Goal: Information Seeking & Learning: Check status

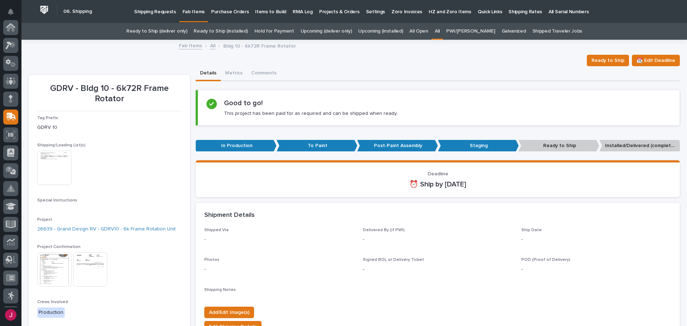
scroll to position [89, 0]
click at [189, 45] on link "Fab Items" at bounding box center [190, 45] width 23 height 8
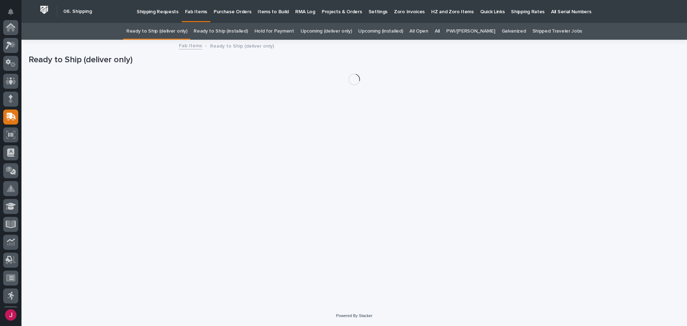
scroll to position [89, 0]
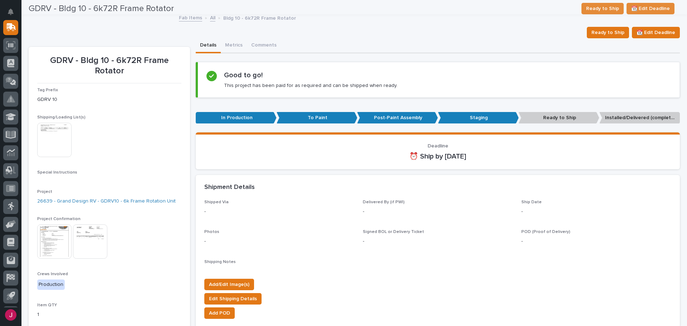
scroll to position [23, 0]
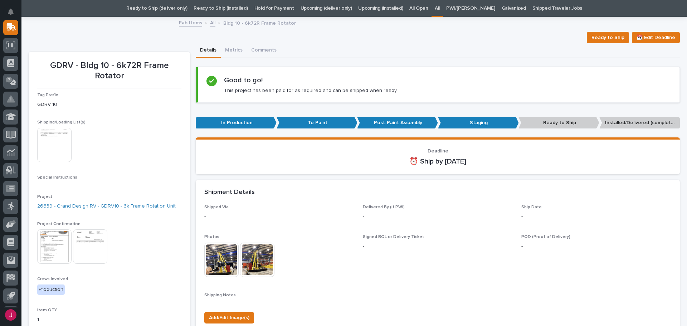
click at [211, 23] on link "All" at bounding box center [212, 22] width 5 height 8
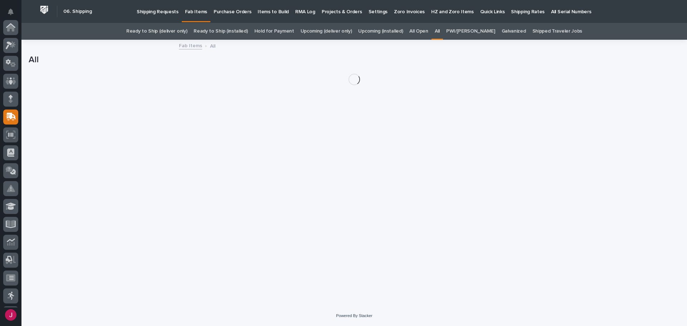
scroll to position [89, 0]
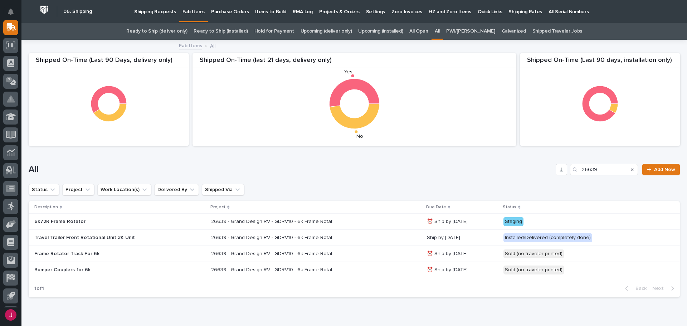
click at [631, 167] on icon "Search" at bounding box center [632, 169] width 3 height 4
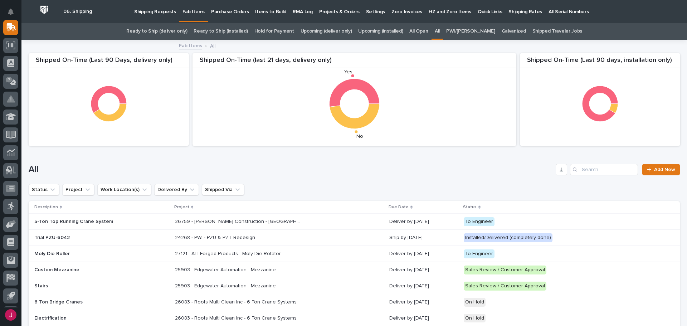
click at [242, 33] on link "Ready to Ship (installed)" at bounding box center [221, 31] width 54 height 17
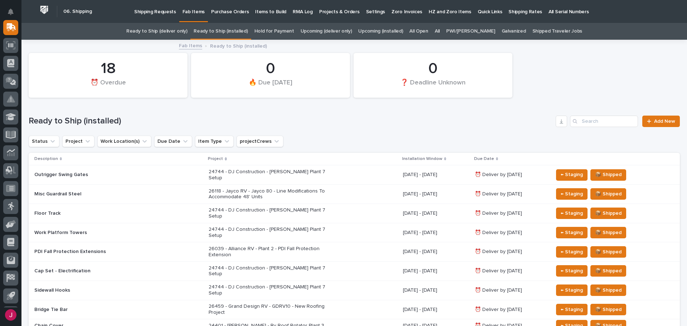
click at [185, 33] on link "Ready to Ship (deliver only)" at bounding box center [156, 31] width 61 height 17
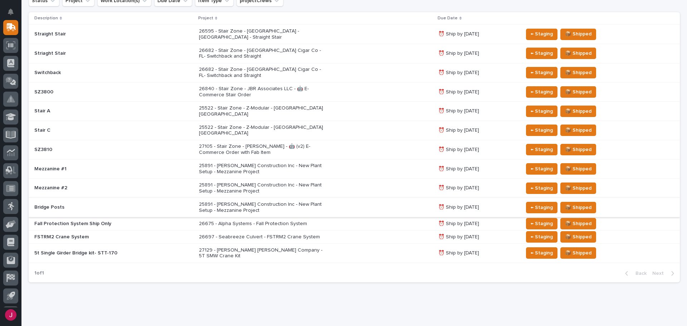
scroll to position [105, 0]
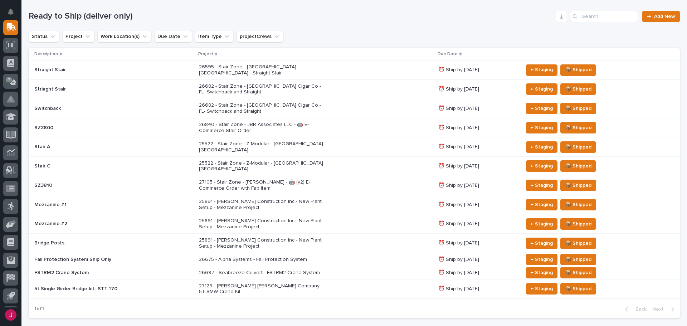
click at [228, 270] on p "26697 - Seabreeze Culvert - FSTRM2 Crane System" at bounding box center [261, 273] width 125 height 6
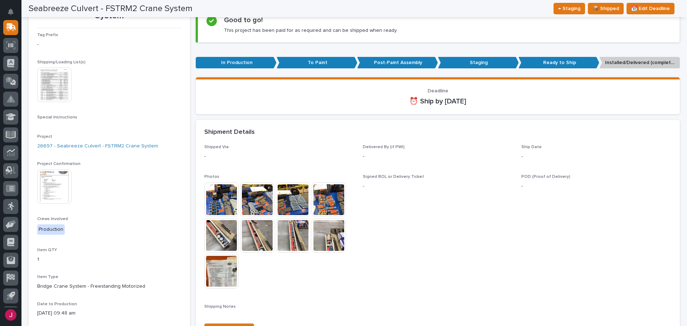
scroll to position [72, 0]
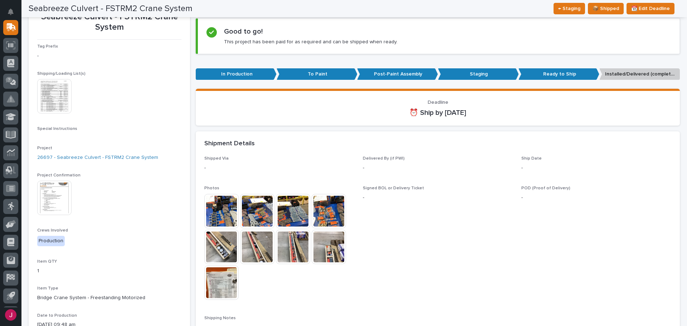
click at [62, 97] on img at bounding box center [54, 96] width 34 height 34
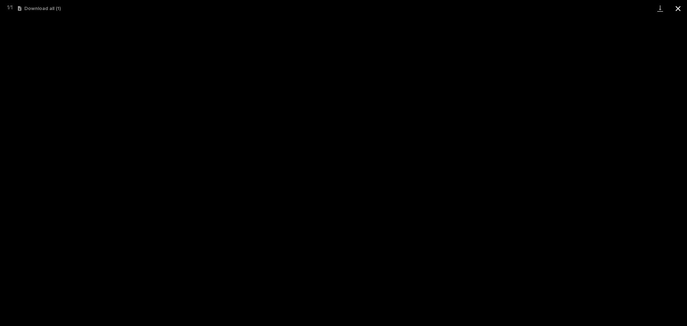
click at [672, 8] on button "Close gallery" at bounding box center [678, 8] width 18 height 17
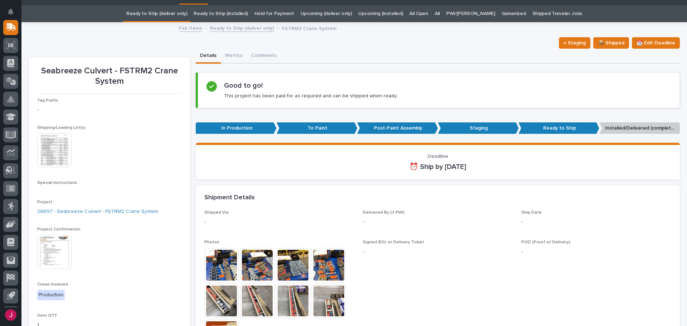
scroll to position [0, 0]
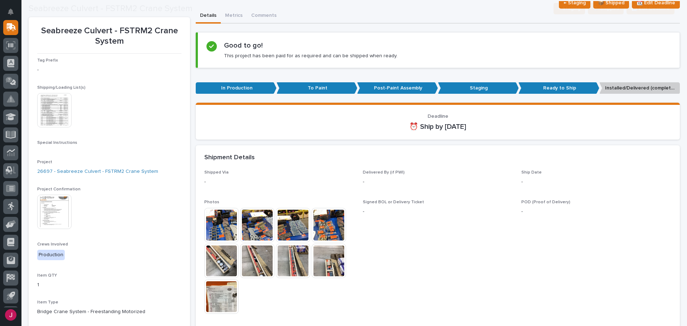
scroll to position [72, 0]
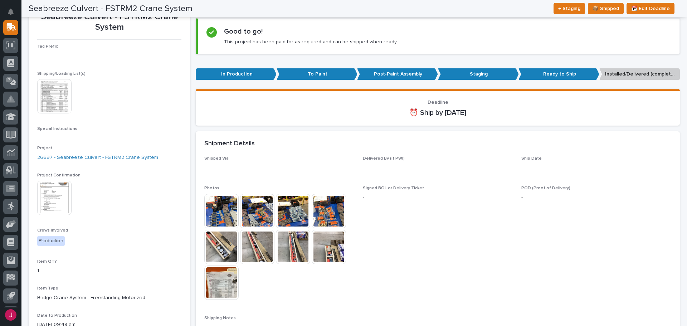
click at [210, 208] on img at bounding box center [221, 211] width 34 height 34
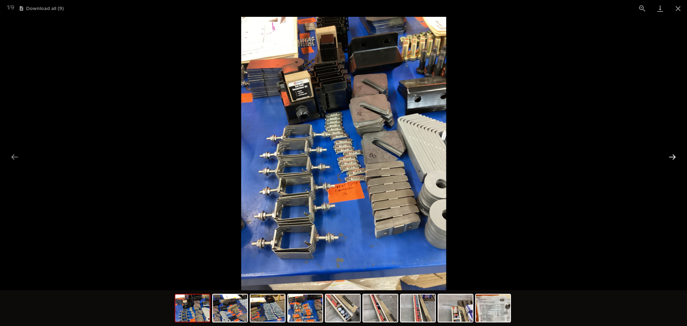
click at [670, 153] on button "Next slide" at bounding box center [672, 157] width 15 height 14
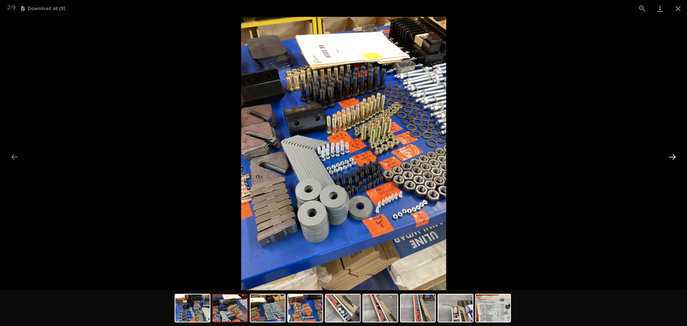
click at [671, 153] on button "Next slide" at bounding box center [672, 157] width 15 height 14
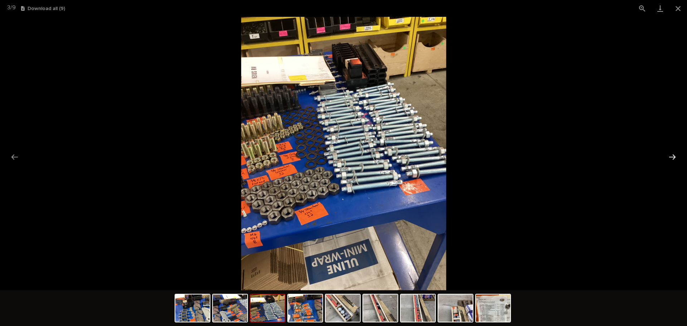
click at [672, 153] on button "Next slide" at bounding box center [672, 157] width 15 height 14
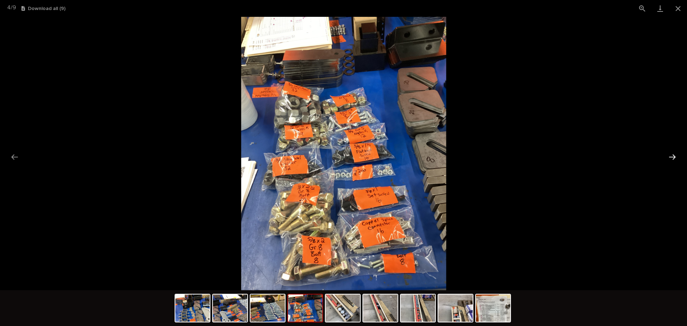
click at [672, 153] on button "Next slide" at bounding box center [672, 157] width 15 height 14
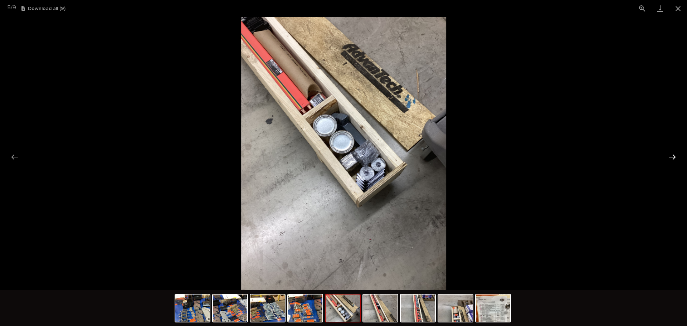
click at [672, 153] on button "Next slide" at bounding box center [672, 157] width 15 height 14
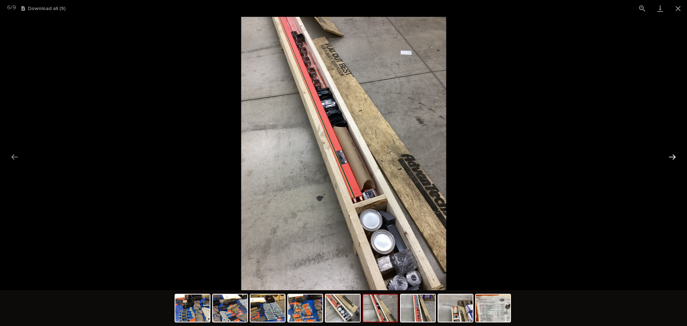
click at [672, 153] on button "Next slide" at bounding box center [672, 157] width 15 height 14
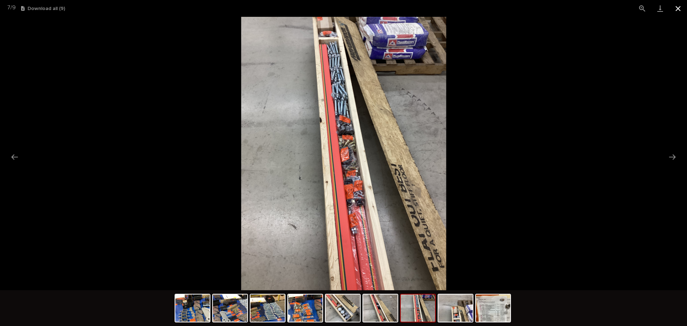
click at [678, 5] on button "Close gallery" at bounding box center [678, 8] width 18 height 17
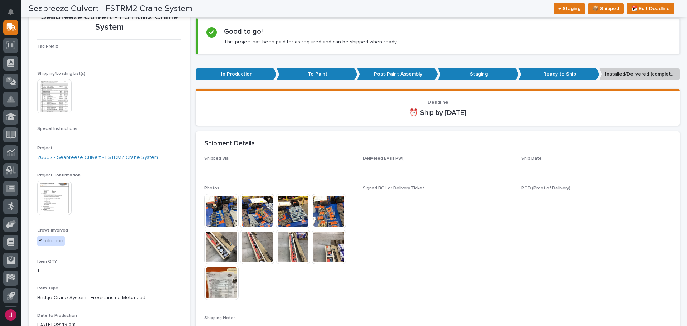
click at [341, 141] on div "Shipment Details" at bounding box center [436, 144] width 464 height 8
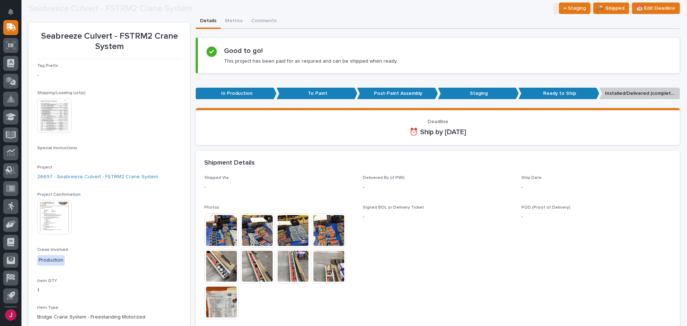
scroll to position [107, 0]
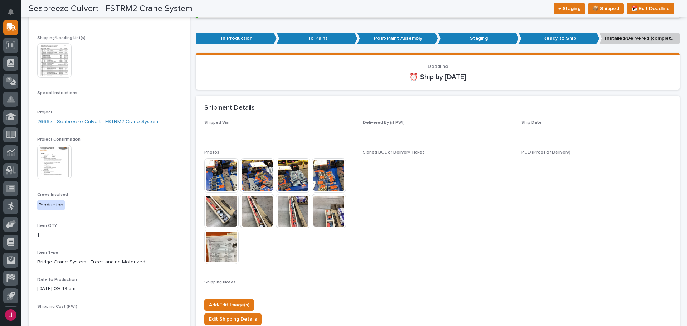
click at [222, 234] on img at bounding box center [221, 247] width 34 height 34
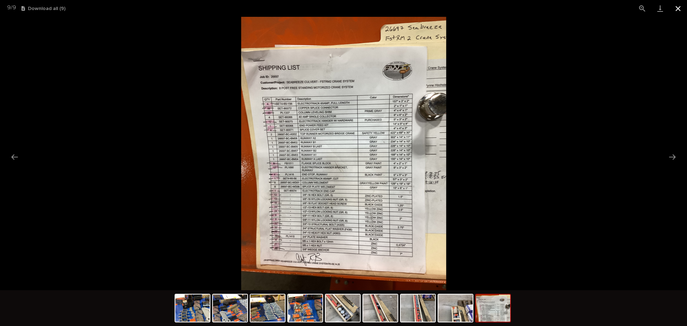
click at [678, 6] on button "Close gallery" at bounding box center [678, 8] width 18 height 17
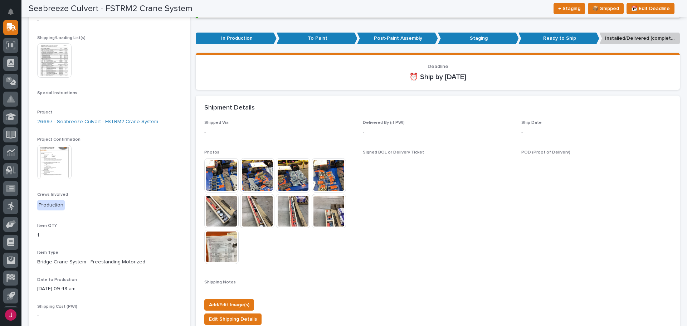
click at [314, 122] on p "Shipped Via" at bounding box center [279, 122] width 150 height 5
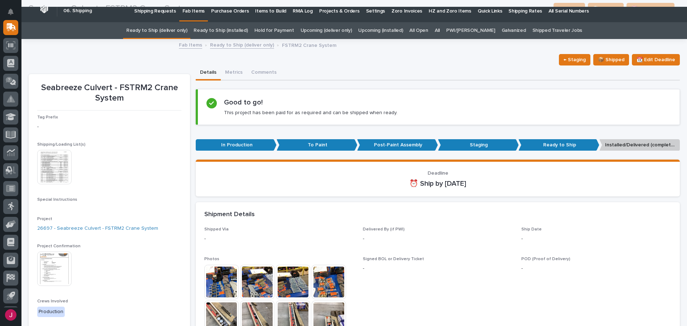
scroll to position [0, 0]
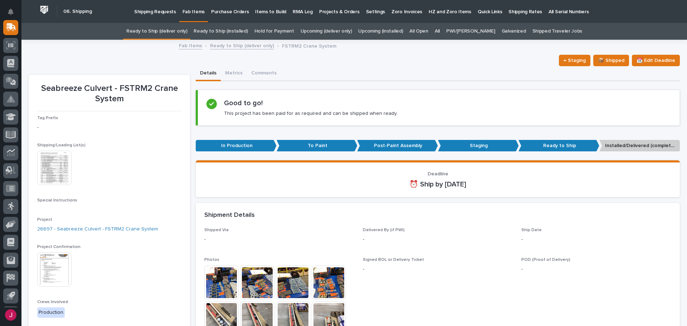
click at [228, 30] on link "Ready to Ship (installed)" at bounding box center [221, 31] width 54 height 17
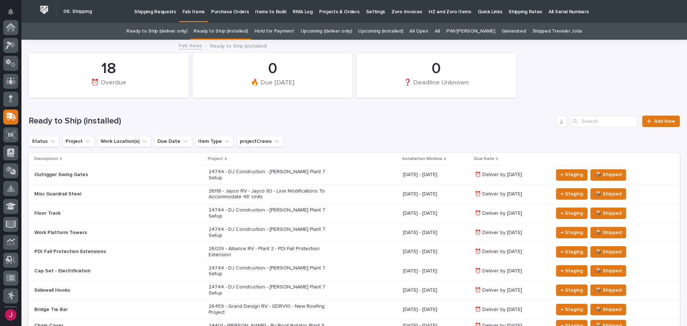
scroll to position [89, 0]
click at [282, 26] on link "Hold for Payment" at bounding box center [274, 31] width 40 height 17
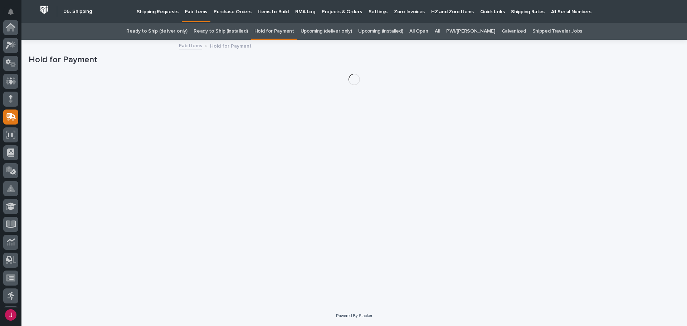
scroll to position [89, 0]
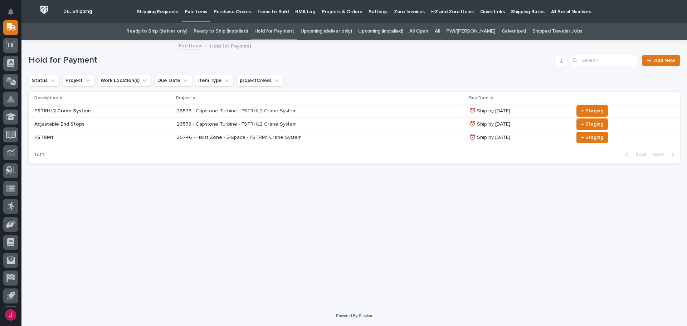
click at [184, 30] on link "Ready to Ship (deliver only)" at bounding box center [156, 31] width 61 height 17
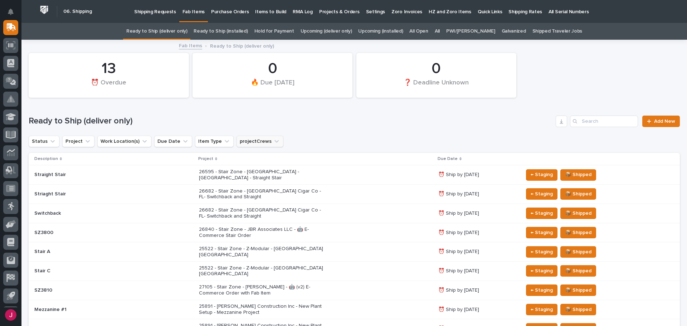
scroll to position [107, 0]
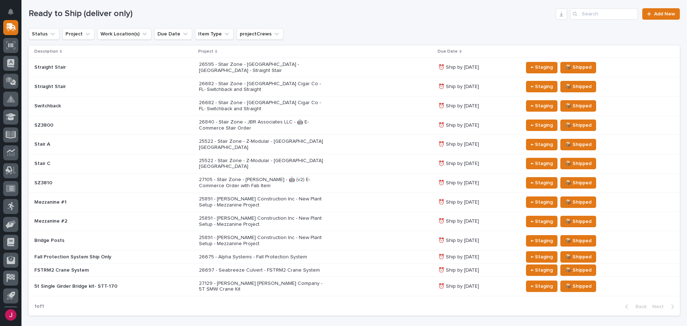
click at [253, 101] on p "26682 - Stair Zone - [GEOGRAPHIC_DATA] Cigar Co - FL- Switchback and Straight" at bounding box center [261, 106] width 125 height 12
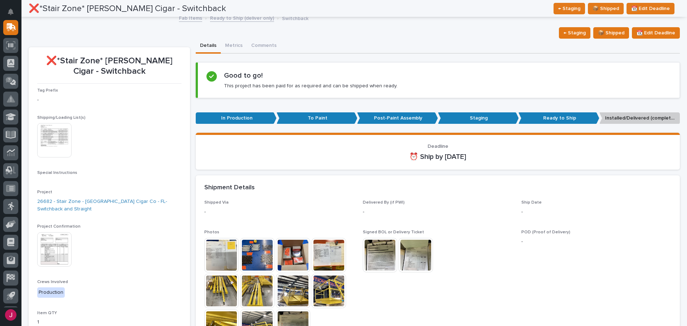
scroll to position [26, 0]
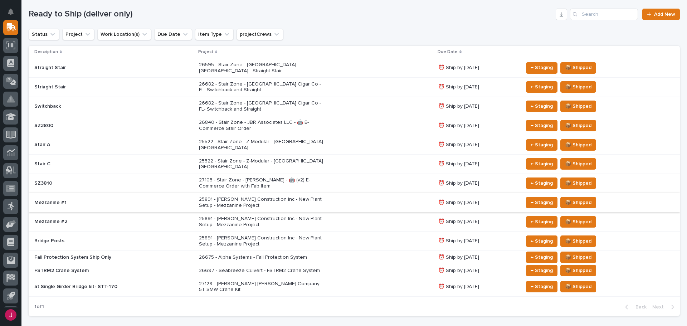
scroll to position [94, 0]
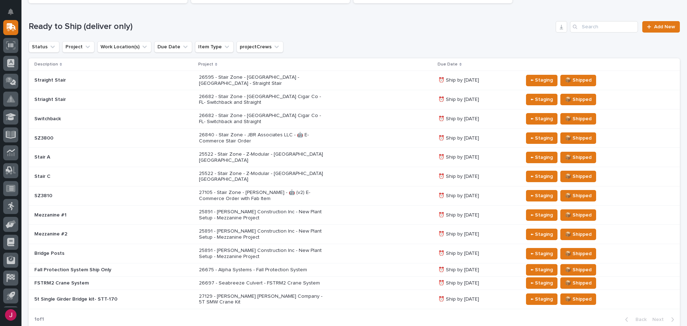
click at [122, 280] on p "FSTRM2 Crane System" at bounding box center [96, 283] width 125 height 6
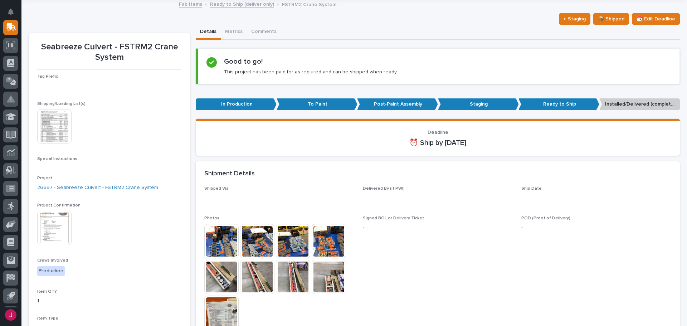
scroll to position [59, 0]
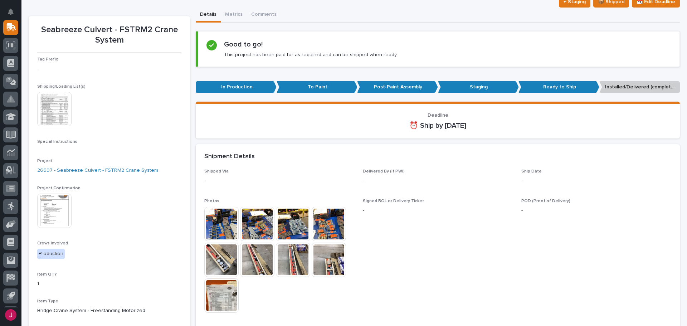
click at [224, 262] on img at bounding box center [221, 260] width 34 height 34
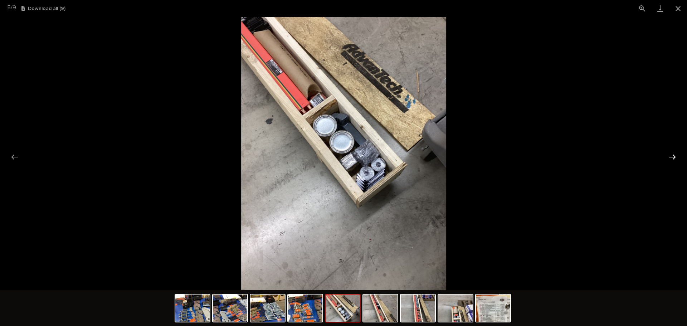
click at [676, 157] on button "Next slide" at bounding box center [672, 157] width 15 height 14
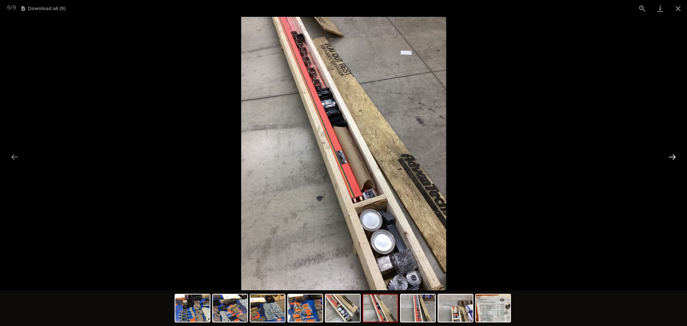
click at [676, 157] on button "Next slide" at bounding box center [672, 157] width 15 height 14
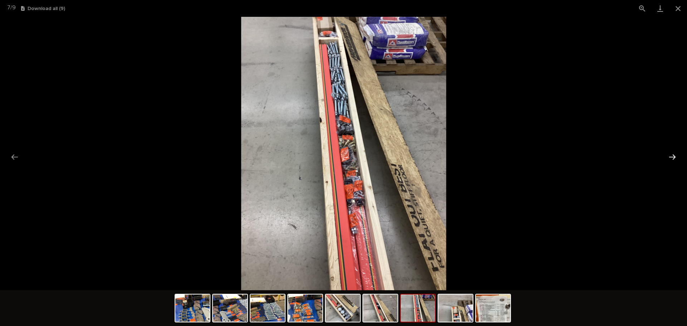
click at [676, 157] on button "Next slide" at bounding box center [672, 157] width 15 height 14
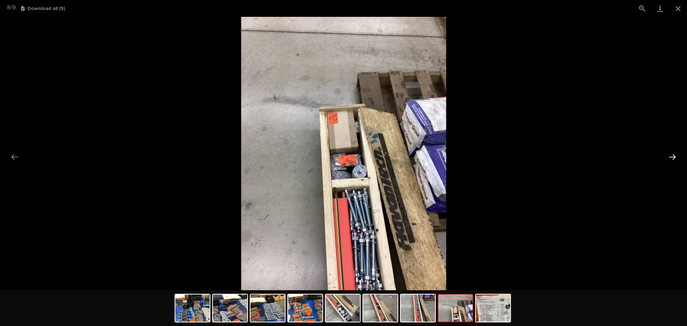
click at [676, 157] on button "Next slide" at bounding box center [672, 157] width 15 height 14
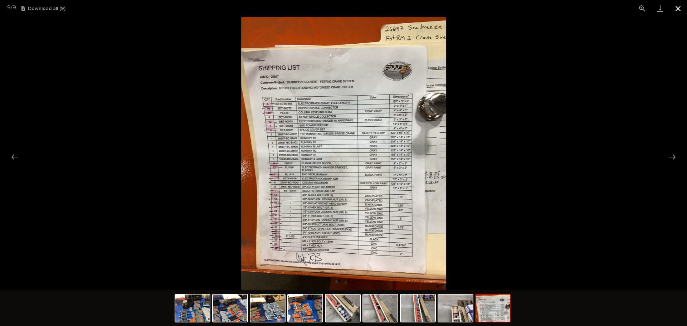
click at [680, 9] on button "Close gallery" at bounding box center [678, 8] width 18 height 17
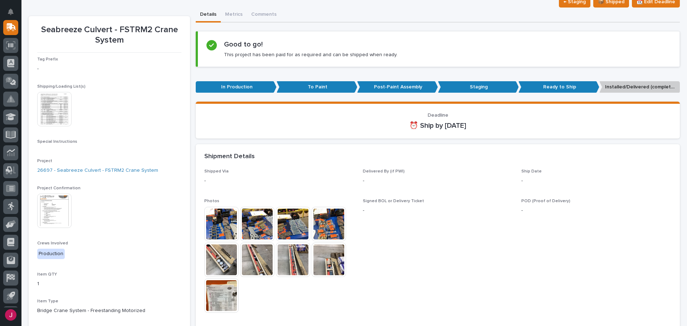
click at [336, 148] on div "Shipment Details" at bounding box center [438, 156] width 484 height 25
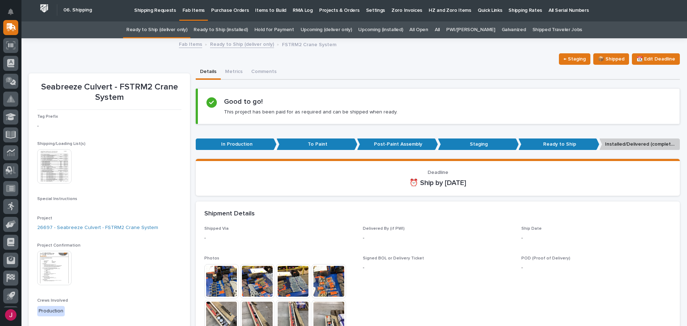
scroll to position [0, 0]
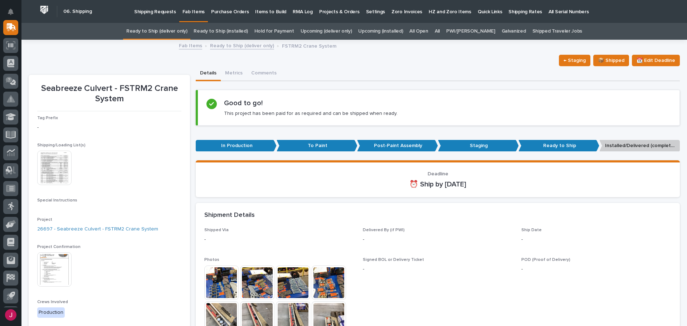
click at [440, 31] on link "All" at bounding box center [437, 31] width 5 height 17
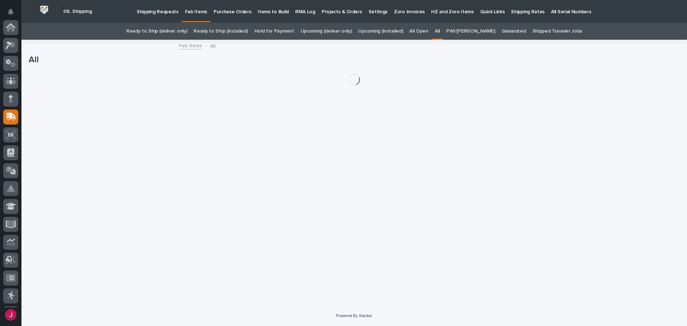
scroll to position [89, 0]
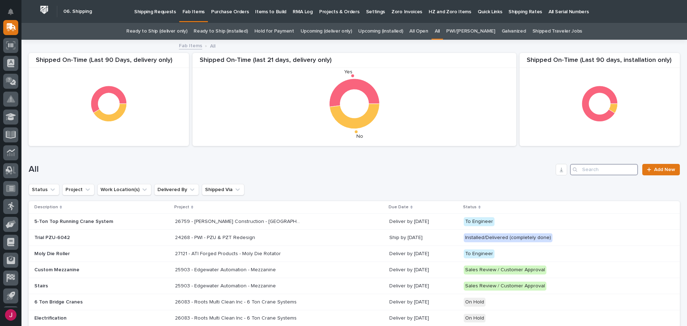
click at [609, 170] on input "Search" at bounding box center [604, 169] width 68 height 11
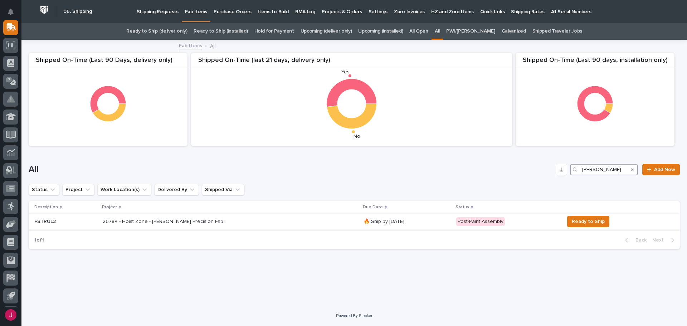
type input "[PERSON_NAME]"
click at [202, 221] on p "26784 - Hoist Zone - [PERSON_NAME] Precision Fabricators - FSTRUL2 Crane System" at bounding box center [166, 221] width 127 height 8
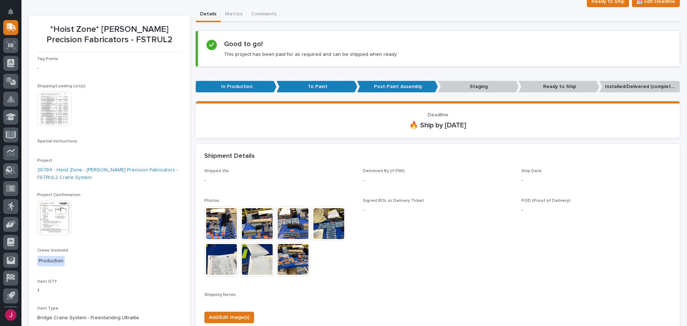
scroll to position [98, 0]
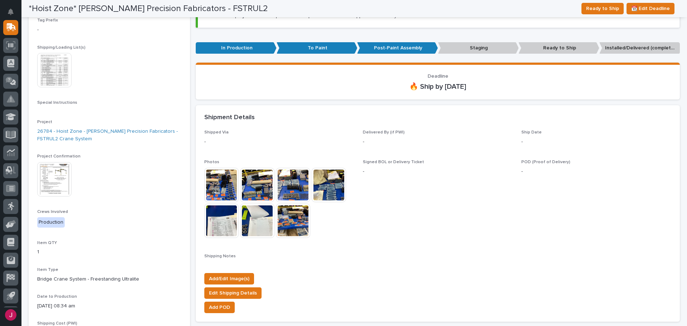
click at [229, 223] on img at bounding box center [221, 221] width 34 height 34
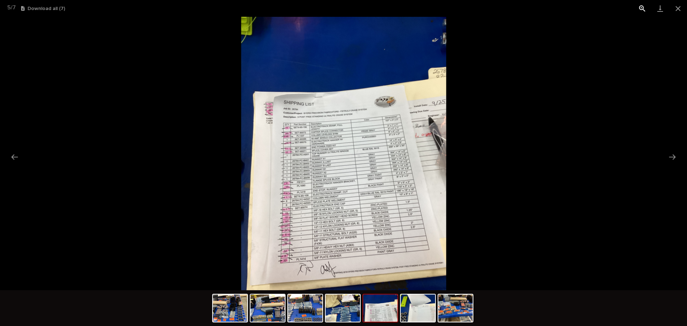
click at [641, 4] on button "View actual size" at bounding box center [642, 8] width 18 height 17
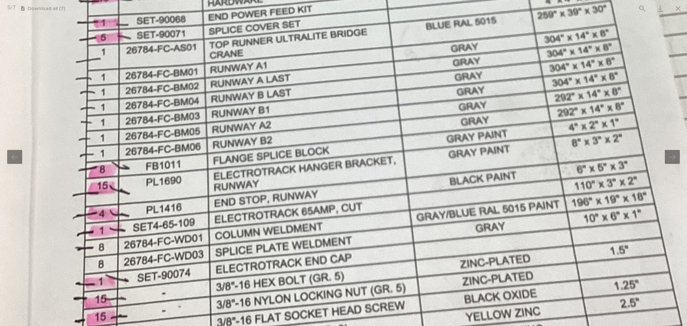
drag, startPoint x: 291, startPoint y: 209, endPoint x: 293, endPoint y: 99, distance: 109.9
click at [293, 99] on img at bounding box center [345, 44] width 876 height 1168
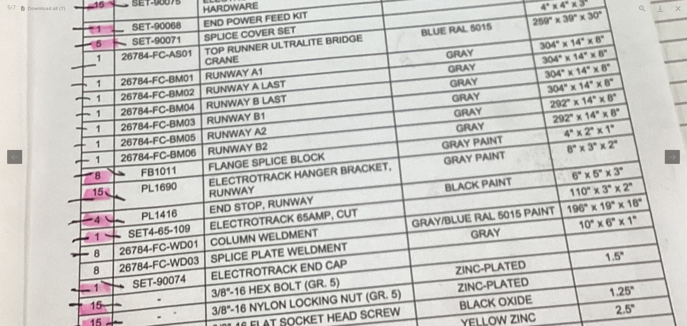
drag, startPoint x: 279, startPoint y: 49, endPoint x: 274, endPoint y: 88, distance: 40.0
click at [274, 88] on img at bounding box center [341, 50] width 876 height 1168
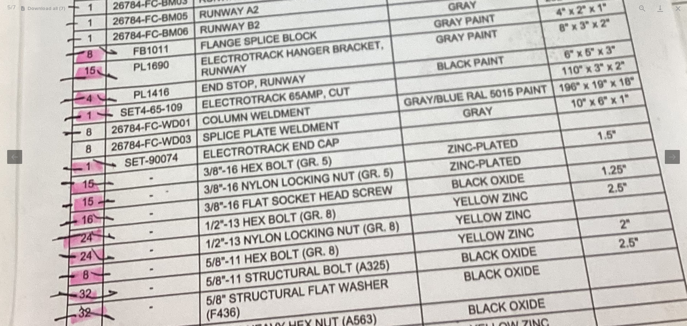
drag, startPoint x: 284, startPoint y: 215, endPoint x: 277, endPoint y: 92, distance: 123.3
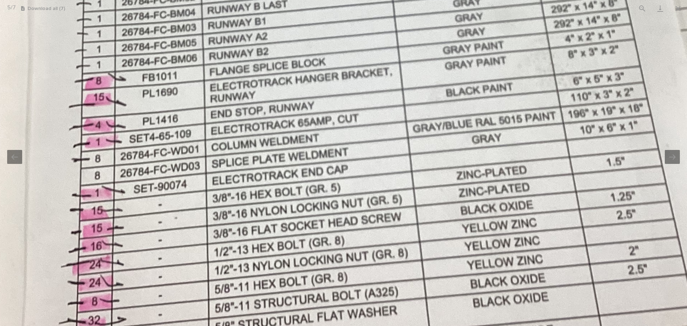
drag, startPoint x: 328, startPoint y: 226, endPoint x: 339, endPoint y: 287, distance: 61.9
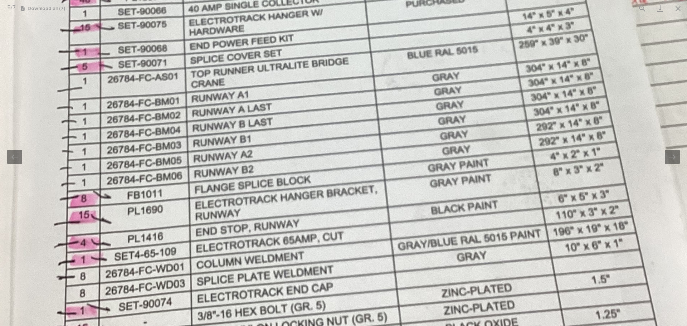
drag, startPoint x: 306, startPoint y: 156, endPoint x: 288, endPoint y: 250, distance: 95.7
click at [288, 250] on img at bounding box center [327, 73] width 876 height 1168
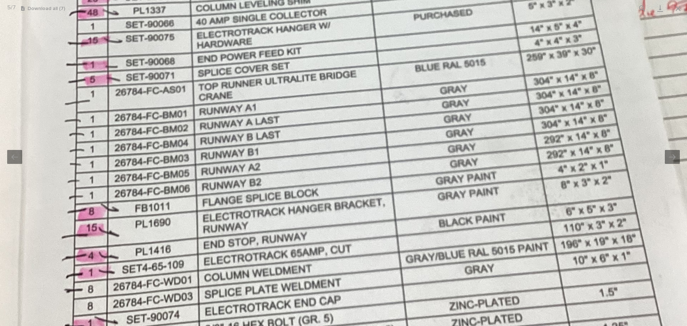
drag, startPoint x: 263, startPoint y: 127, endPoint x: 272, endPoint y: 90, distance: 37.4
click at [272, 90] on img at bounding box center [335, 86] width 876 height 1168
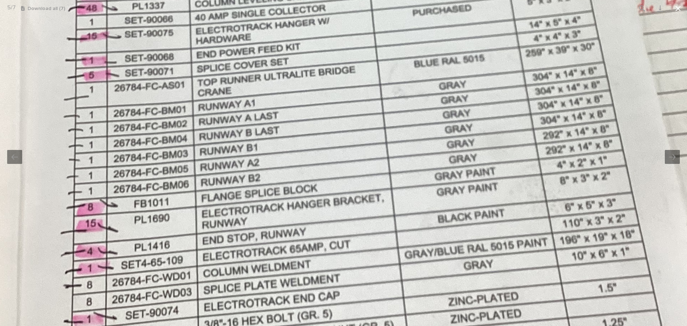
click at [684, 9] on button "Close gallery" at bounding box center [678, 8] width 18 height 17
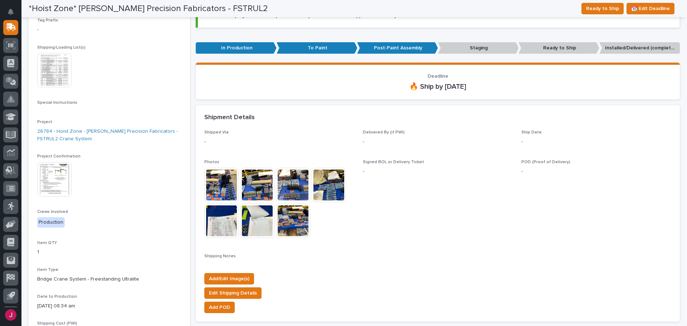
click at [296, 126] on div "Shipment Details" at bounding box center [438, 117] width 484 height 25
click at [46, 71] on img at bounding box center [54, 70] width 34 height 34
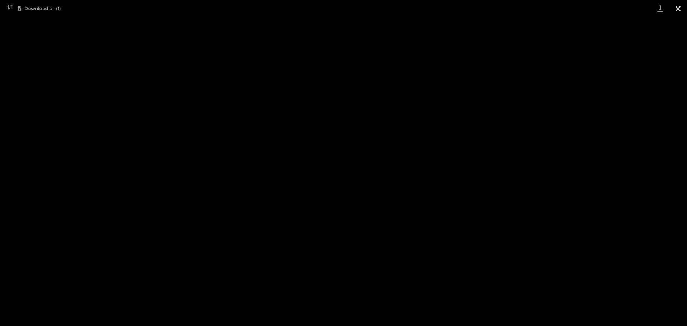
click at [675, 7] on button "Close gallery" at bounding box center [678, 8] width 18 height 17
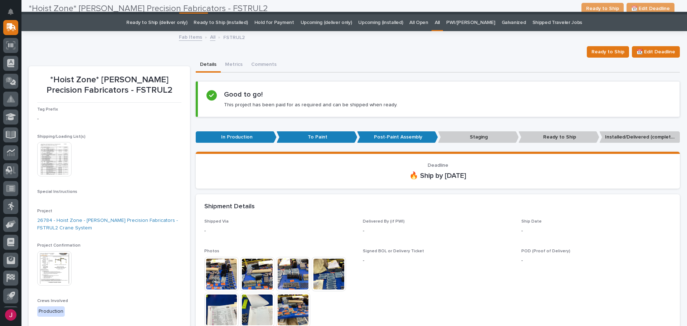
scroll to position [0, 0]
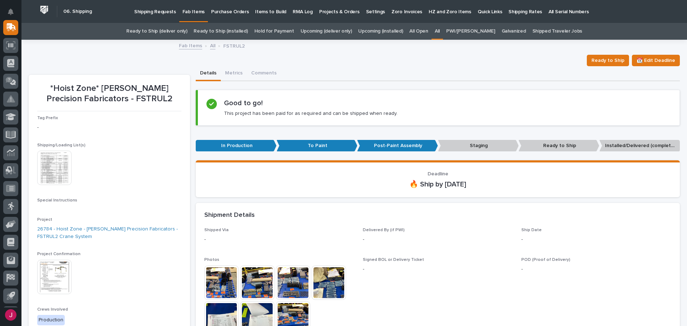
click at [48, 170] on img at bounding box center [54, 168] width 34 height 34
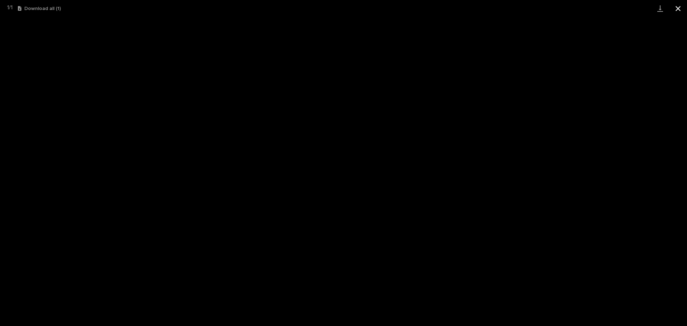
click at [678, 5] on button "Close gallery" at bounding box center [678, 8] width 18 height 17
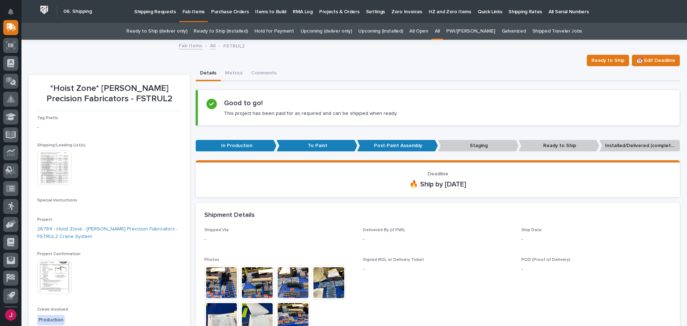
click at [55, 155] on img at bounding box center [54, 168] width 34 height 34
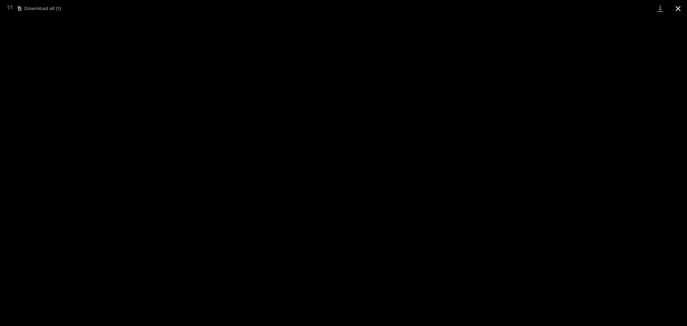
click at [677, 6] on button "Close gallery" at bounding box center [678, 8] width 18 height 17
